Goal: Information Seeking & Learning: Learn about a topic

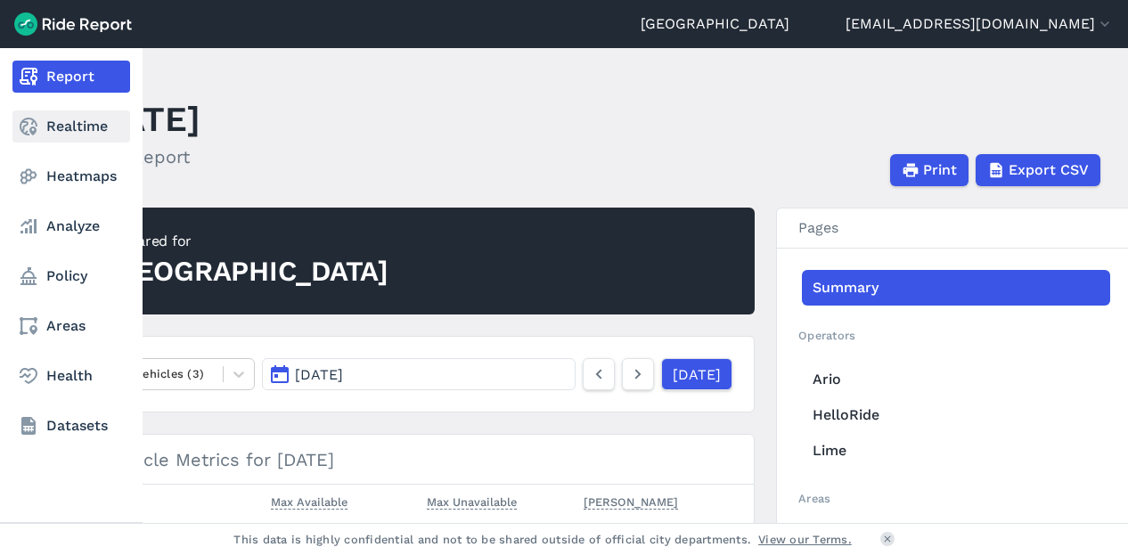
click at [32, 122] on use at bounding box center [29, 127] width 18 height 18
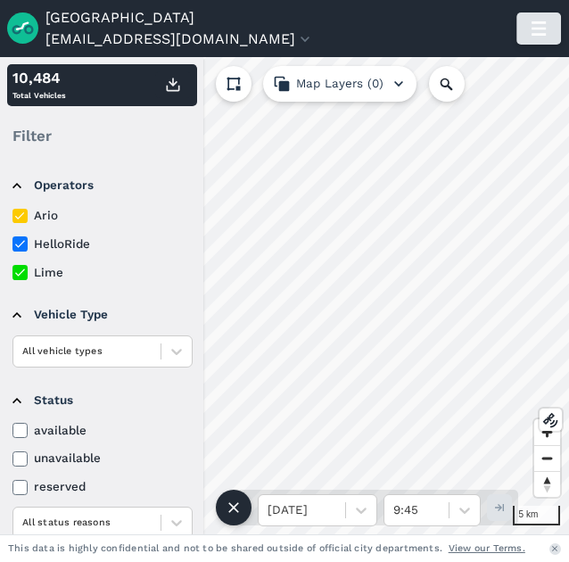
click at [540, 28] on use "button" at bounding box center [538, 28] width 14 height 14
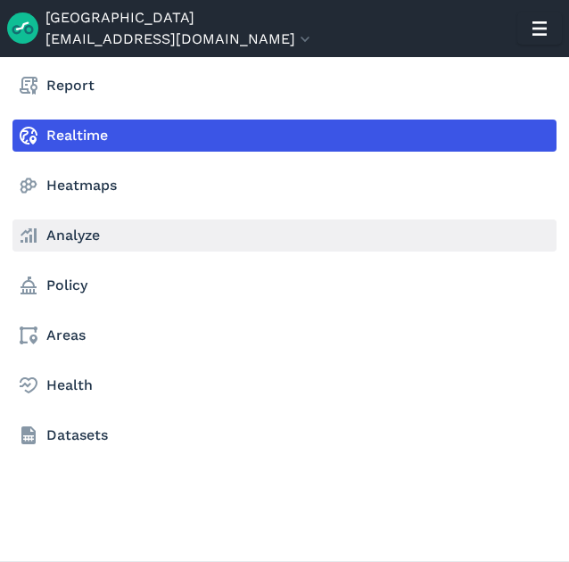
click at [81, 234] on link "Analyze" at bounding box center [284, 235] width 544 height 32
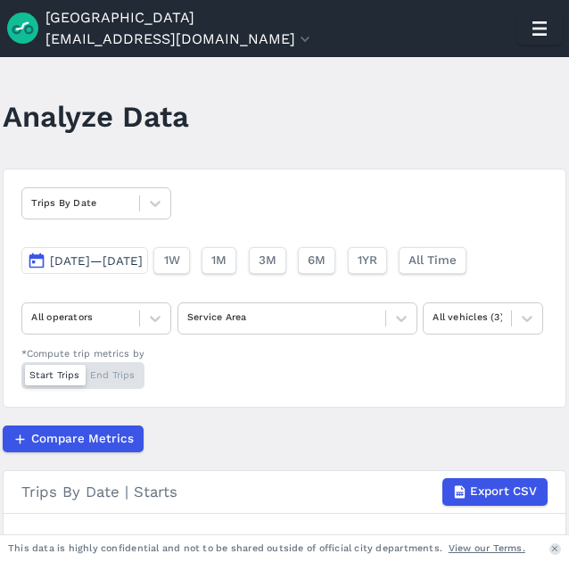
click at [143, 262] on span "[DATE]—[DATE]" at bounding box center [96, 260] width 93 height 13
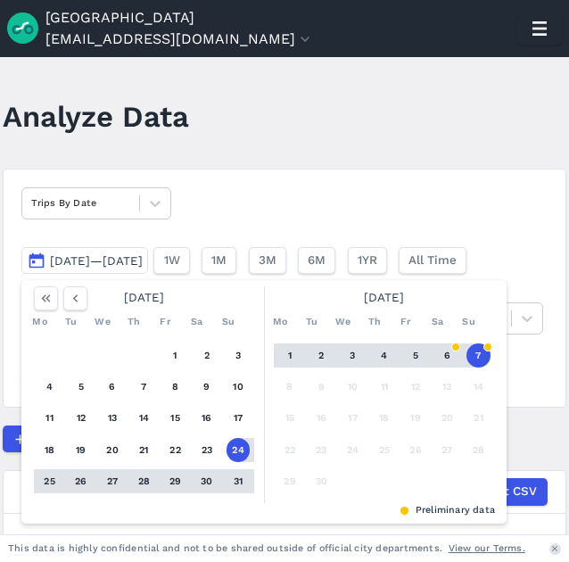
click at [288, 354] on button "1" at bounding box center [290, 355] width 24 height 24
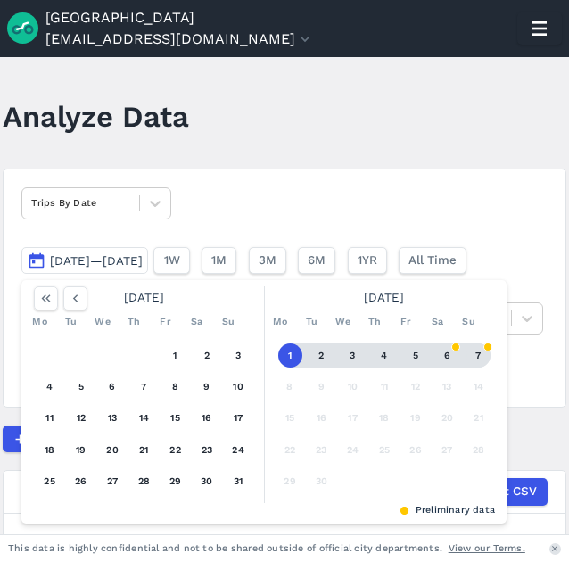
click at [478, 355] on button "7" at bounding box center [478, 355] width 24 height 24
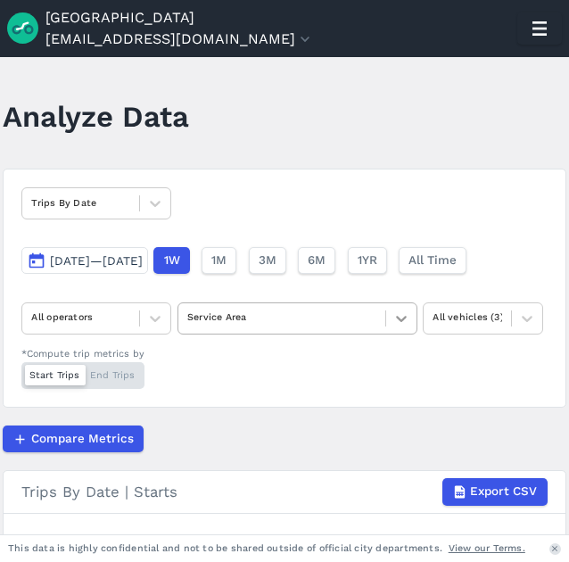
click at [412, 328] on div at bounding box center [401, 318] width 30 height 30
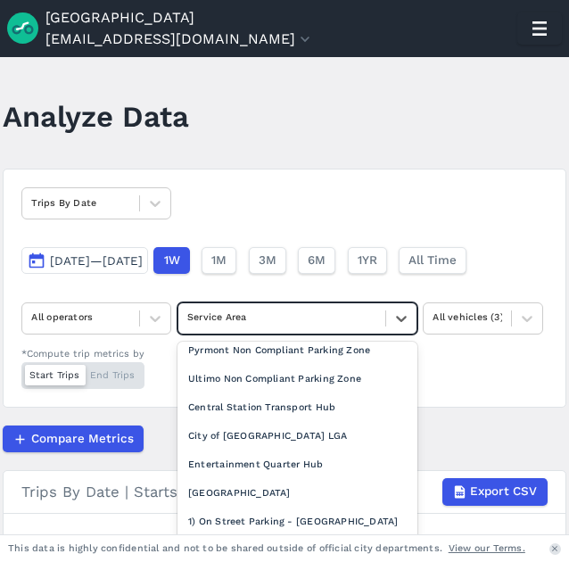
scroll to position [277, 0]
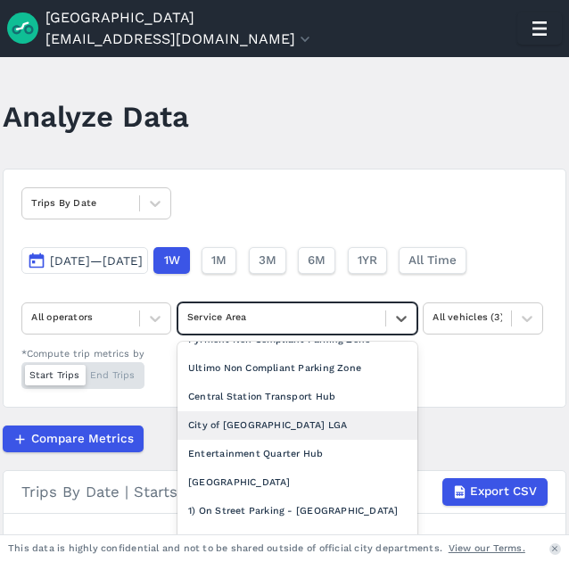
click at [275, 439] on div "City of [GEOGRAPHIC_DATA] LGA" at bounding box center [297, 425] width 240 height 29
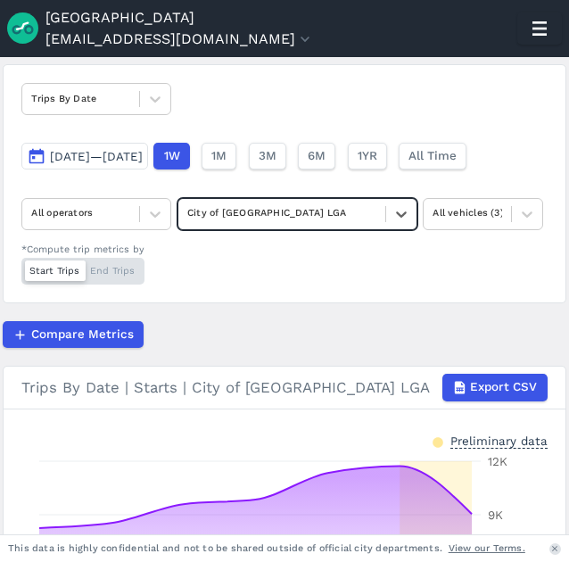
scroll to position [82, 0]
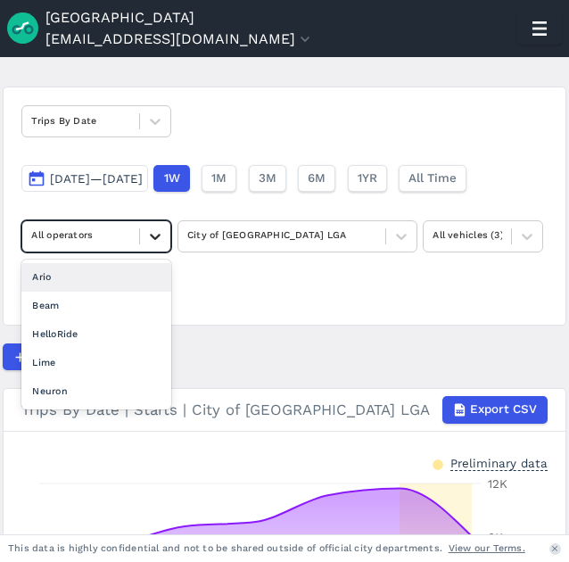
click at [152, 227] on icon at bounding box center [155, 236] width 18 height 18
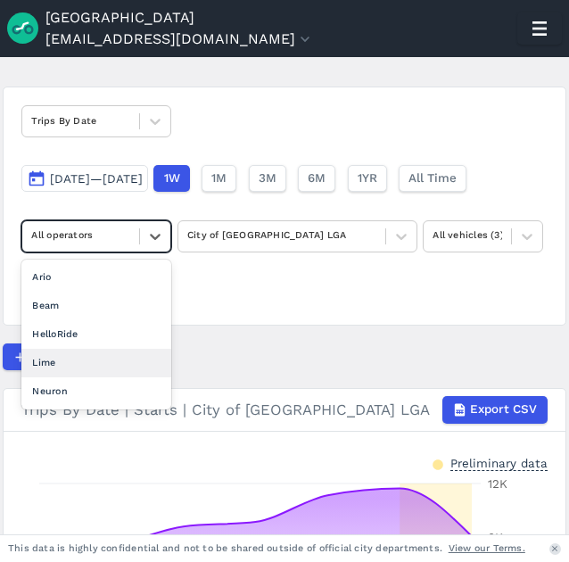
click at [90, 359] on div "Lime" at bounding box center [96, 363] width 150 height 29
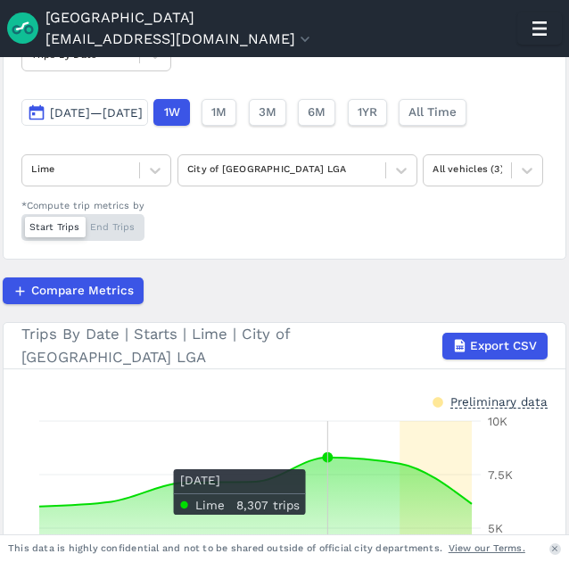
scroll to position [146, 0]
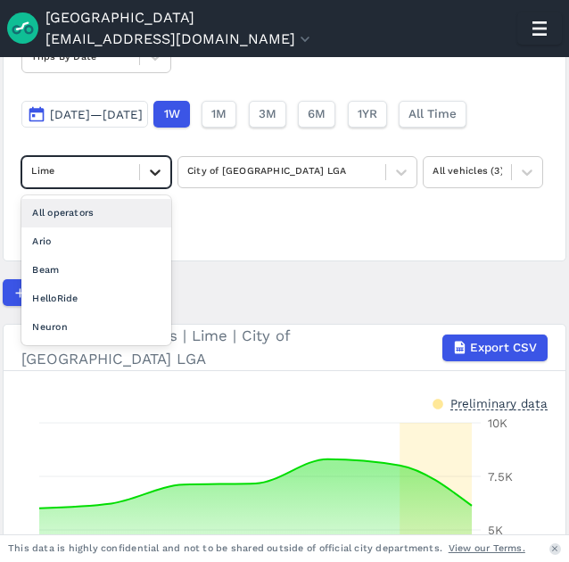
click at [162, 176] on icon at bounding box center [155, 172] width 18 height 18
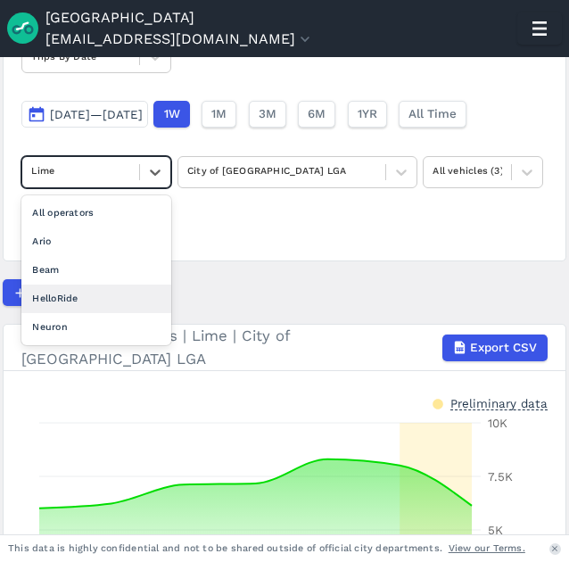
click at [74, 303] on div "HelloRide" at bounding box center [96, 298] width 150 height 29
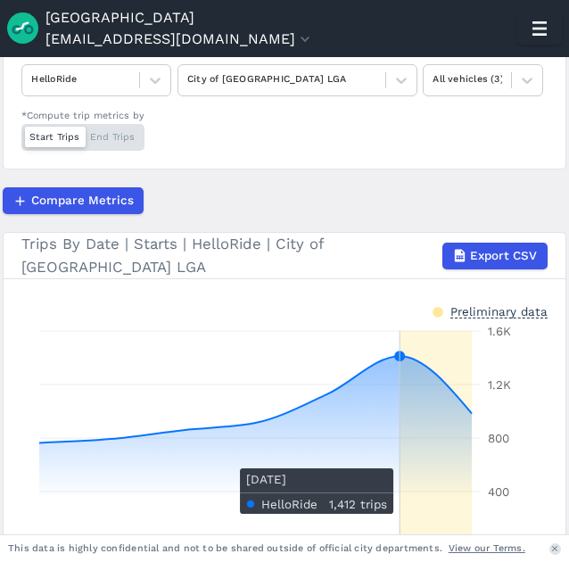
scroll to position [163, 0]
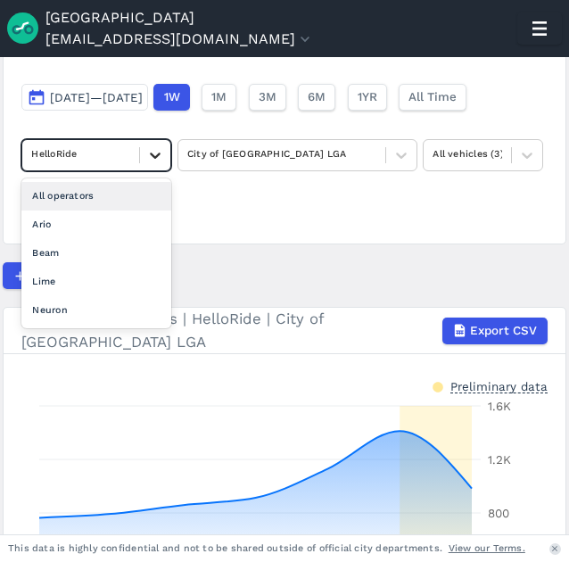
click at [161, 153] on icon at bounding box center [155, 155] width 18 height 18
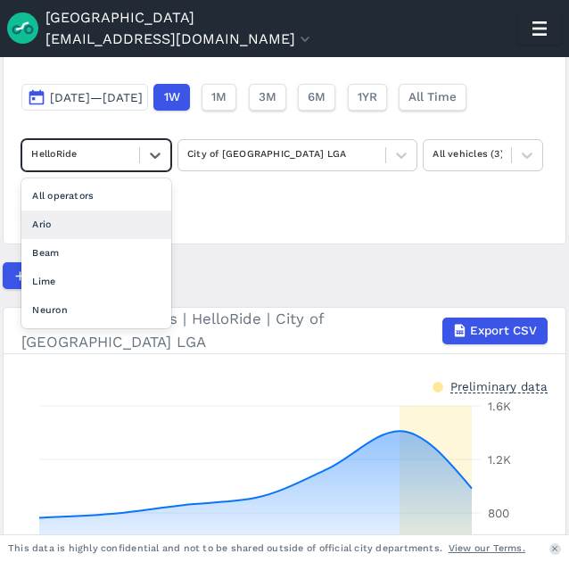
click at [77, 227] on div "Ario" at bounding box center [96, 224] width 150 height 29
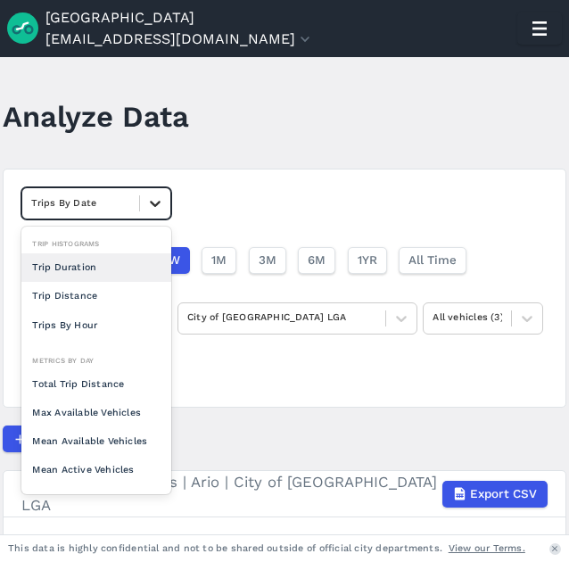
click at [159, 199] on icon at bounding box center [155, 203] width 18 height 18
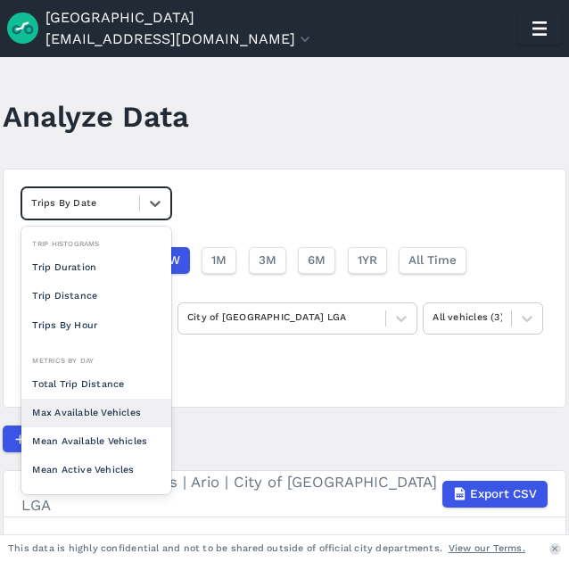
click at [95, 405] on div "Max Available Vehicles" at bounding box center [96, 412] width 150 height 29
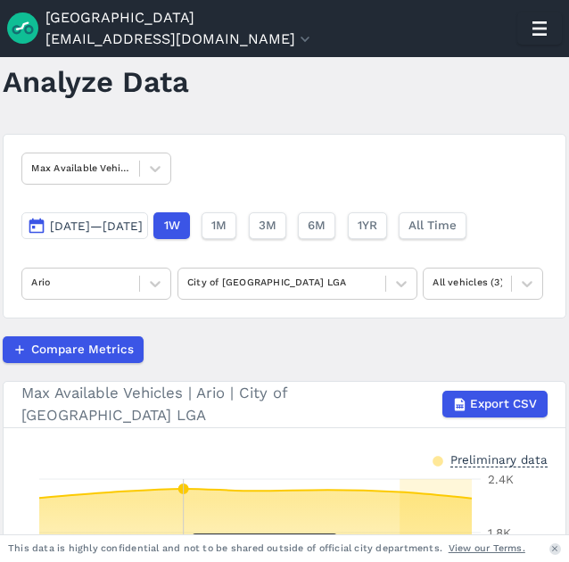
scroll to position [28, 0]
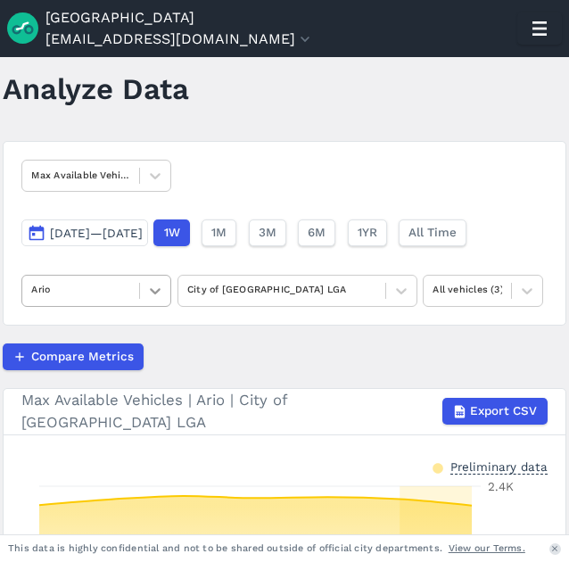
click at [166, 288] on div at bounding box center [155, 290] width 30 height 30
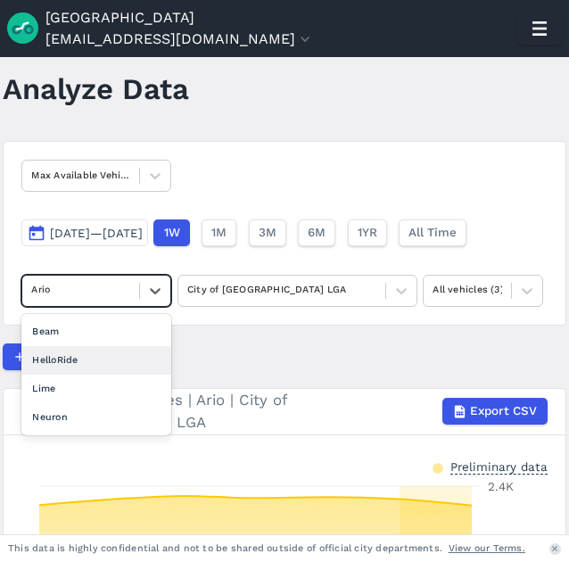
click at [105, 368] on div "HelloRide" at bounding box center [96, 360] width 150 height 29
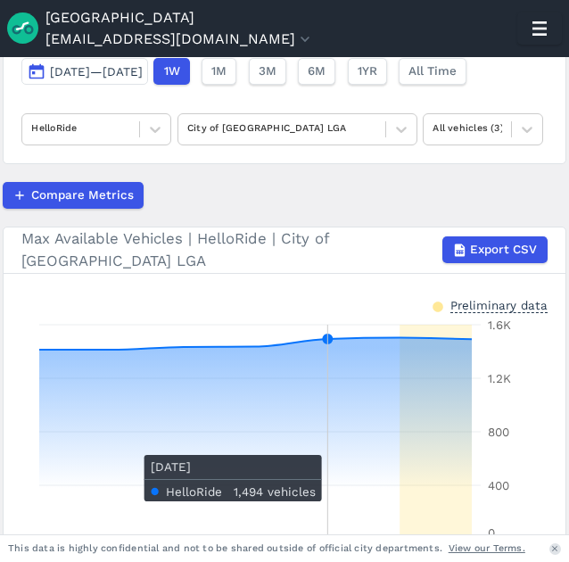
scroll to position [188, 0]
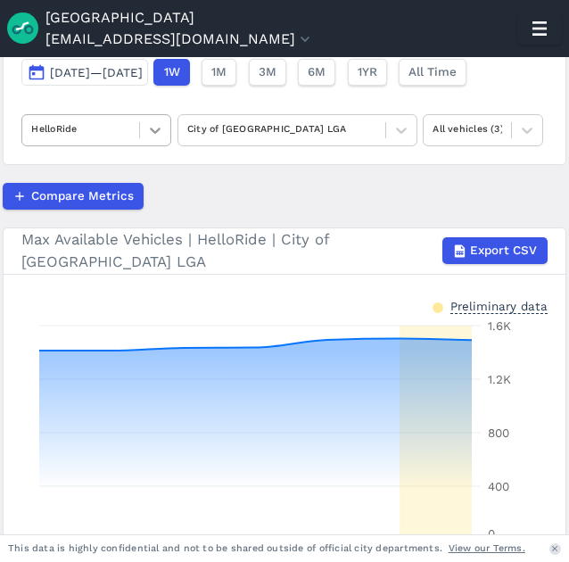
click at [159, 123] on icon at bounding box center [155, 130] width 18 height 18
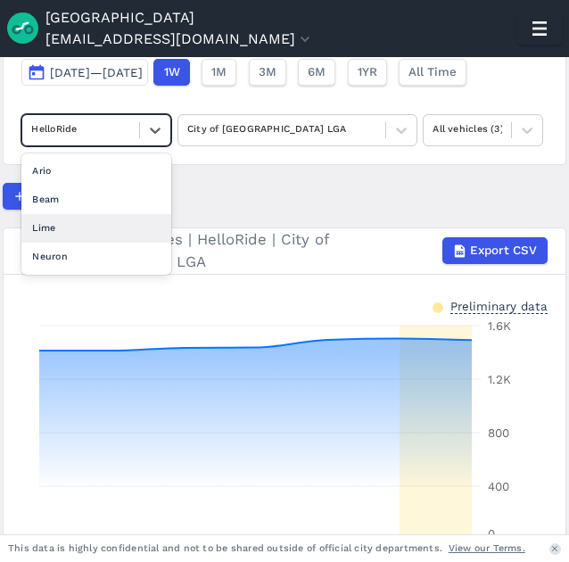
click at [98, 224] on div "Lime" at bounding box center [96, 228] width 150 height 29
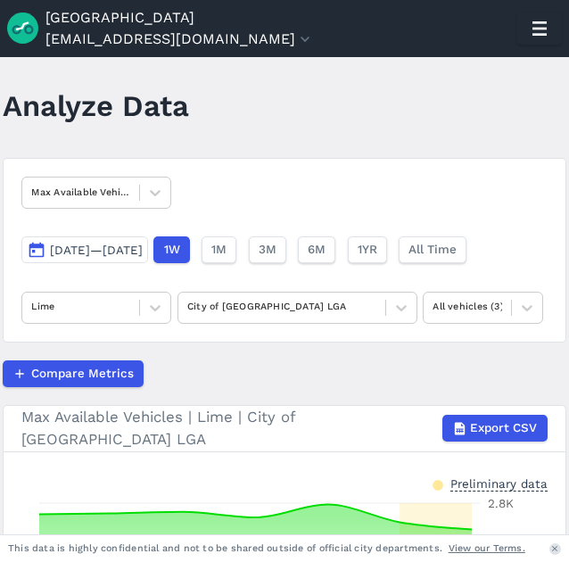
scroll to position [10, 0]
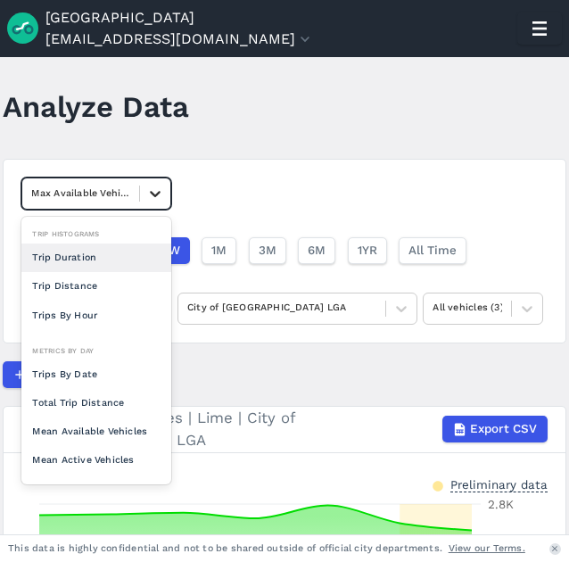
click at [153, 190] on icon at bounding box center [155, 194] width 18 height 18
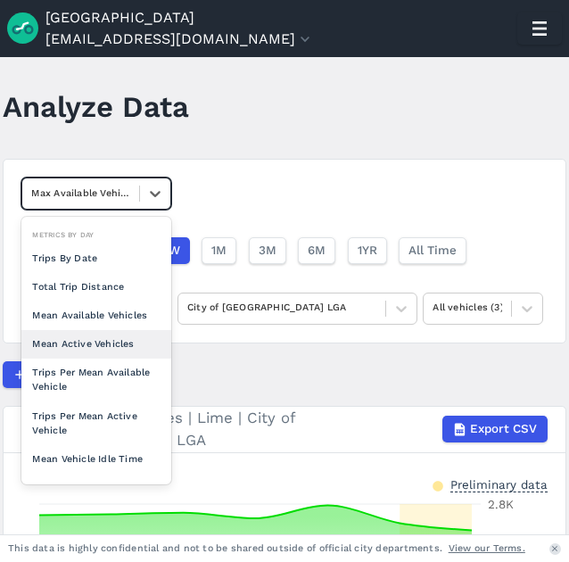
scroll to position [130, 0]
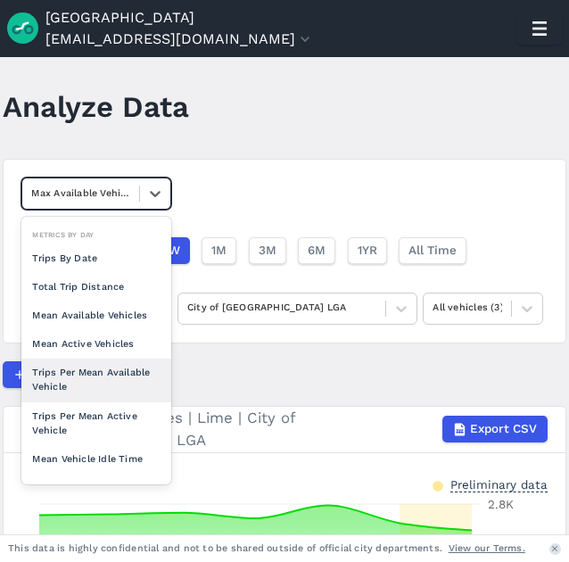
click at [109, 381] on div "Trips Per Mean Available Vehicle" at bounding box center [96, 379] width 150 height 43
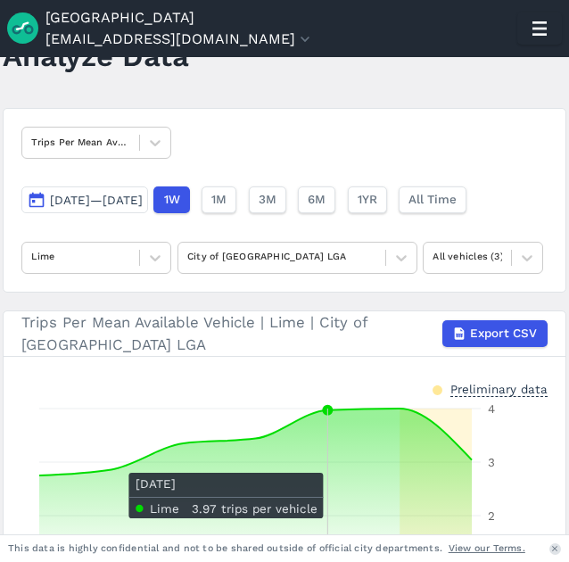
scroll to position [57, 0]
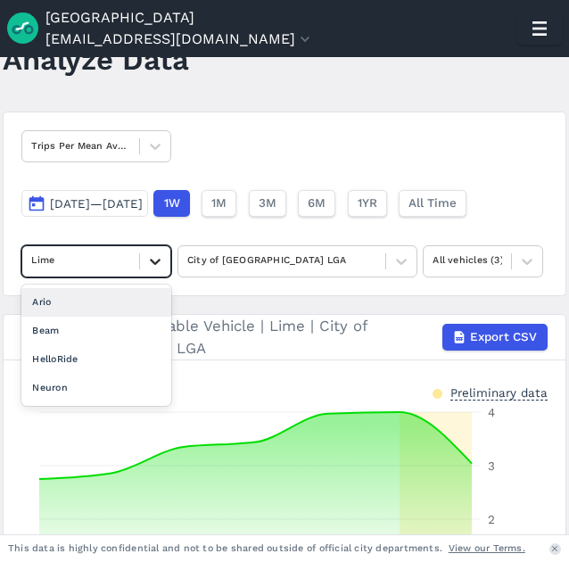
click at [161, 261] on icon at bounding box center [155, 261] width 18 height 18
click at [94, 304] on div "Ario" at bounding box center [96, 302] width 150 height 29
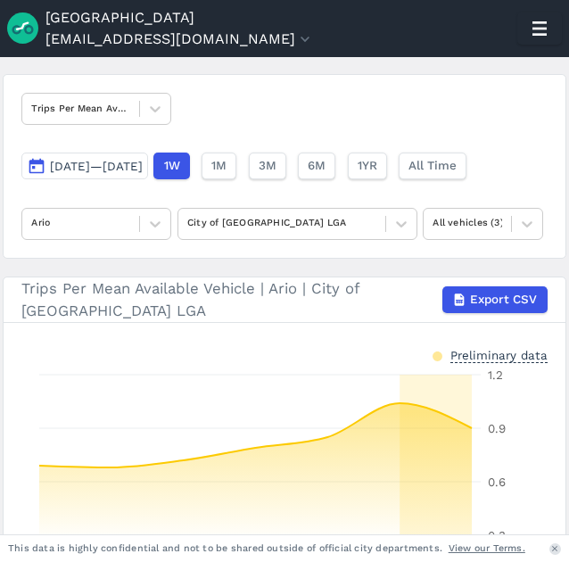
scroll to position [87, 0]
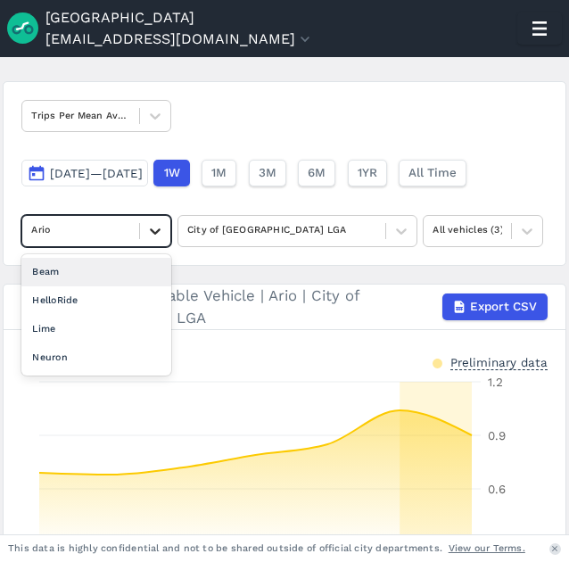
click at [167, 230] on div at bounding box center [155, 231] width 30 height 30
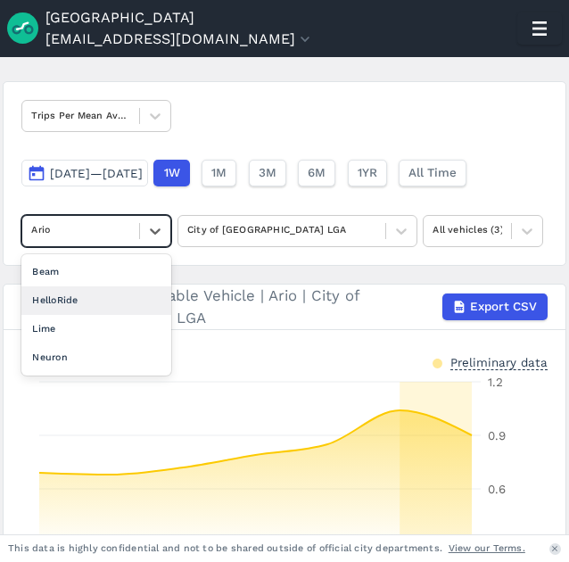
click at [86, 297] on div "HelloRide" at bounding box center [96, 300] width 150 height 29
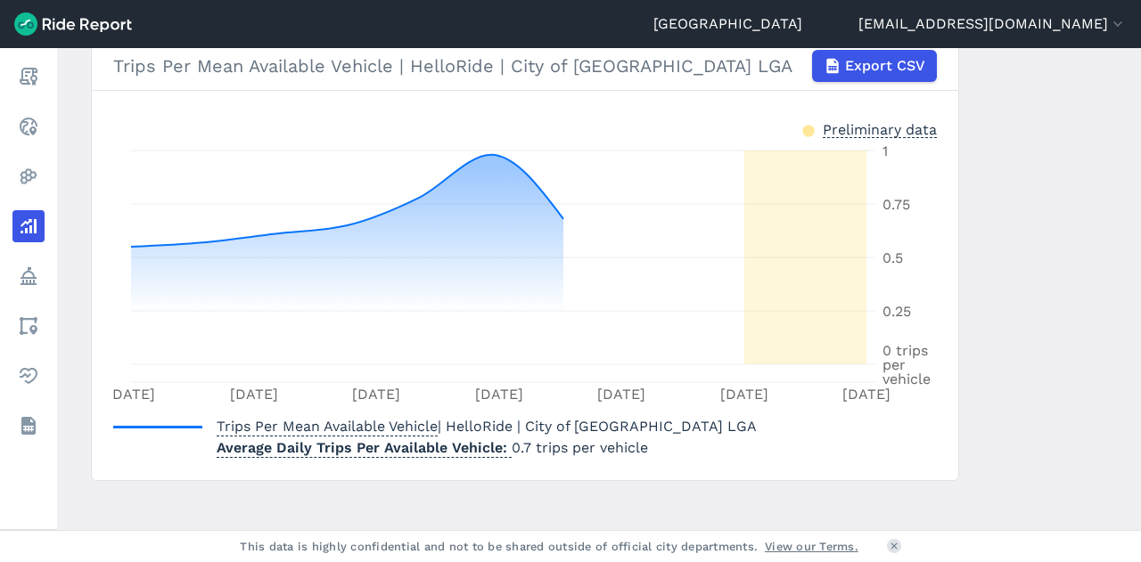
scroll to position [301, 0]
